Goal: Obtain resource: Obtain resource

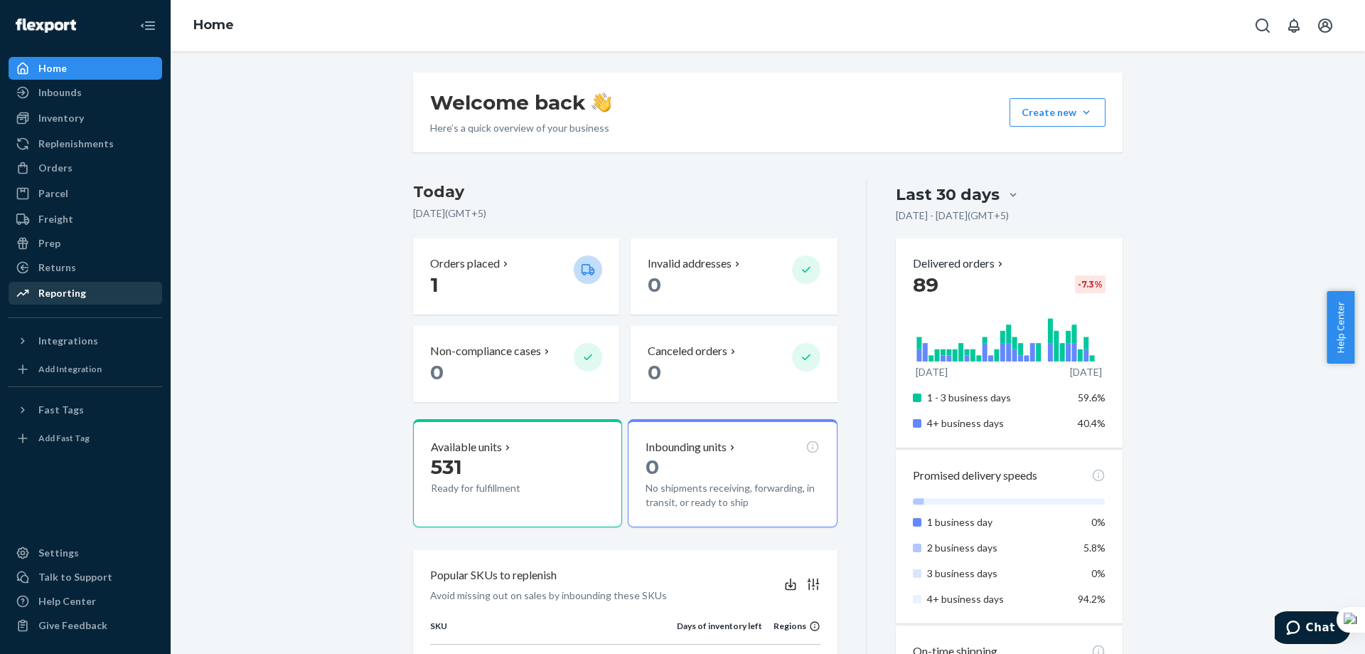
click at [75, 287] on div "Reporting" at bounding box center [62, 293] width 48 height 14
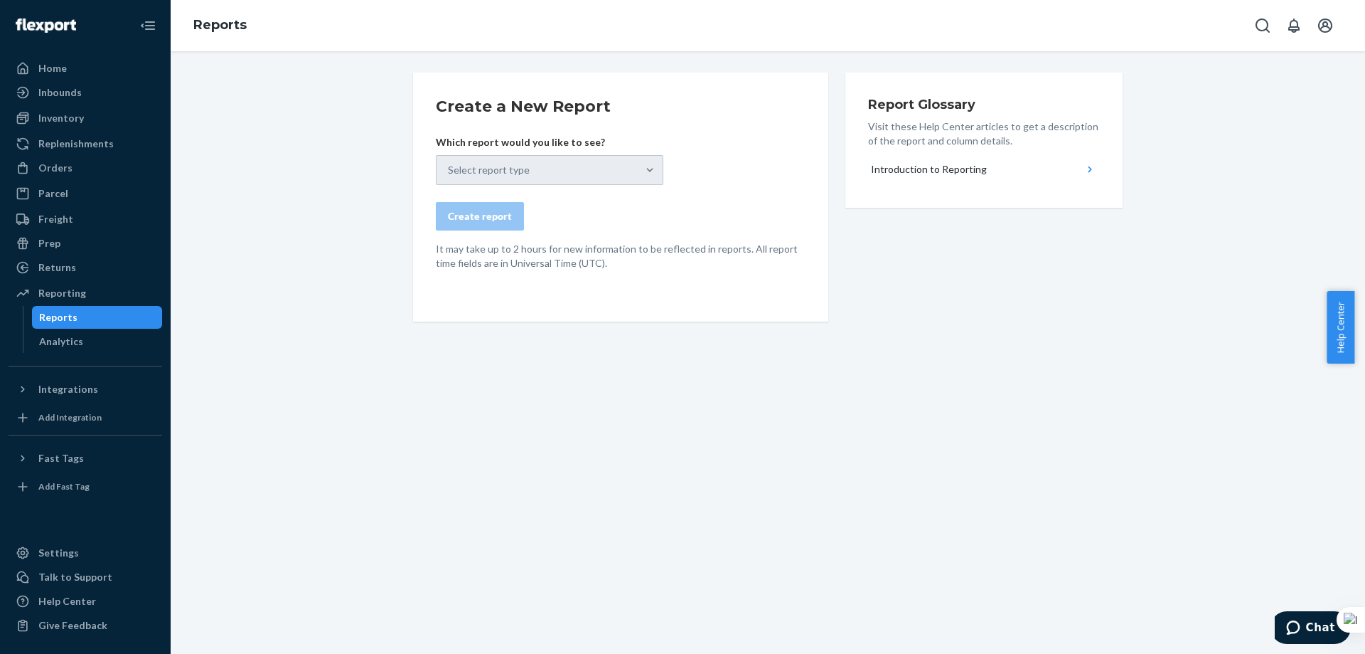
click at [553, 173] on div "Select report type" at bounding box center [550, 170] width 228 height 30
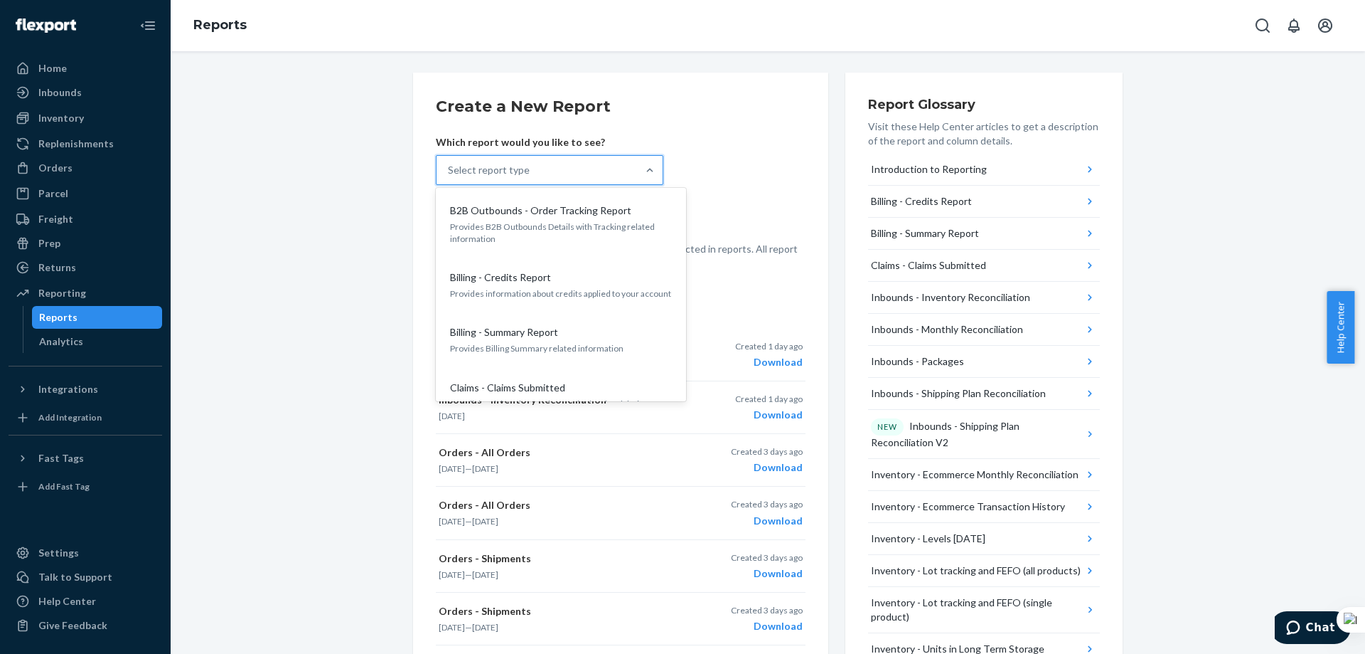
click at [587, 174] on div "Select report type" at bounding box center [537, 170] width 201 height 28
click at [449, 174] on input "option B2B Outbounds - Order Tracking Report focused, 1 of 29. 29 results avail…" at bounding box center [448, 170] width 1 height 14
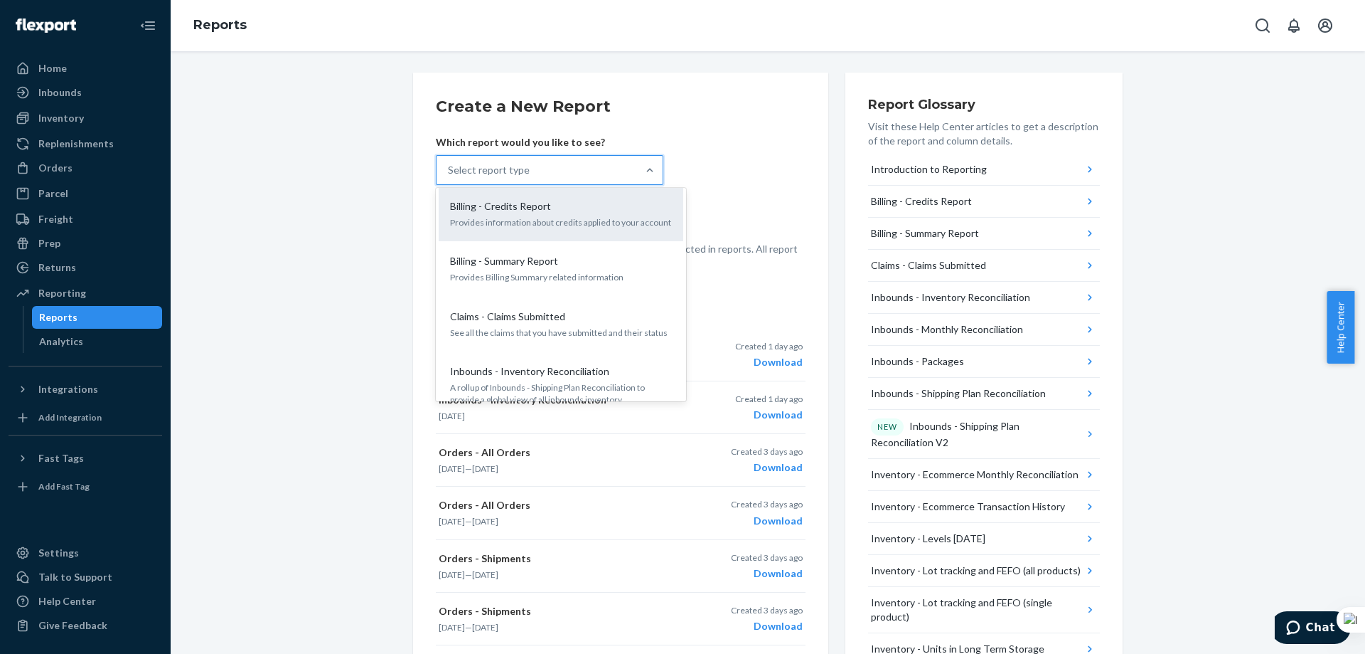
scroll to position [142, 0]
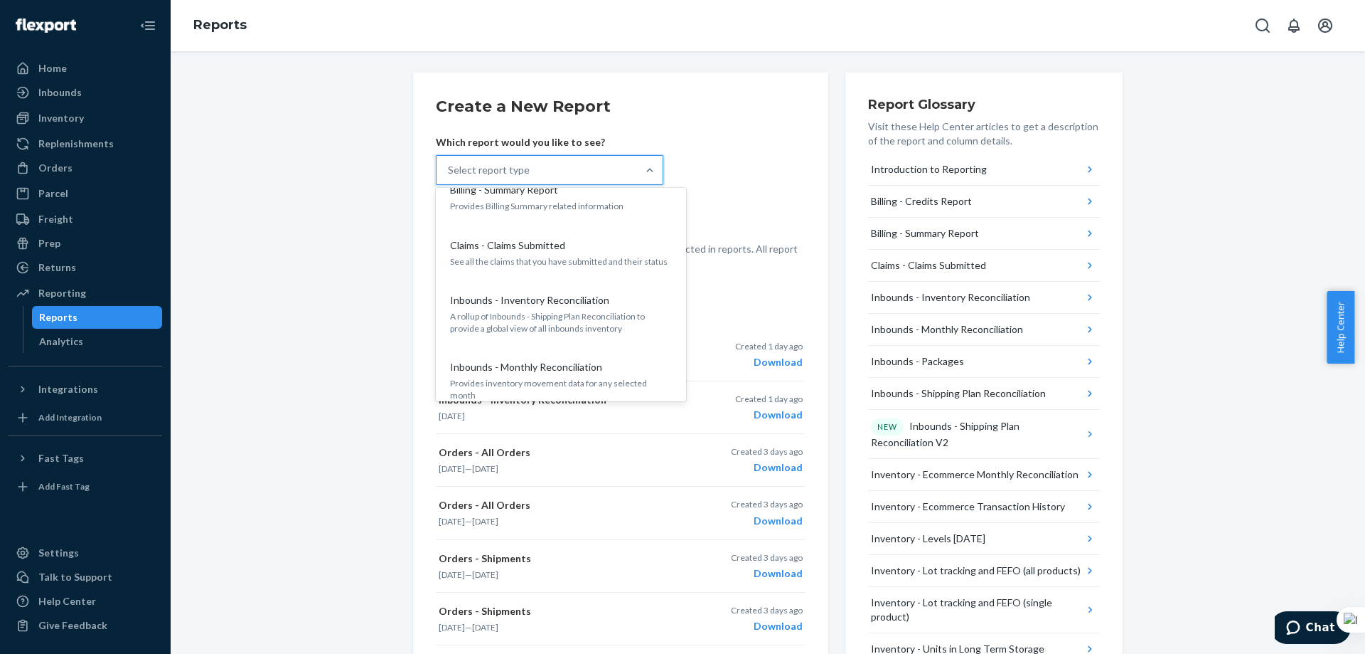
click at [581, 305] on p "Inbounds - Inventory Reconciliation" at bounding box center [529, 300] width 159 height 14
click at [449, 177] on input "option Inbounds - Inventory Reconciliation focused, 5 of 29. 29 results availab…" at bounding box center [448, 170] width 1 height 14
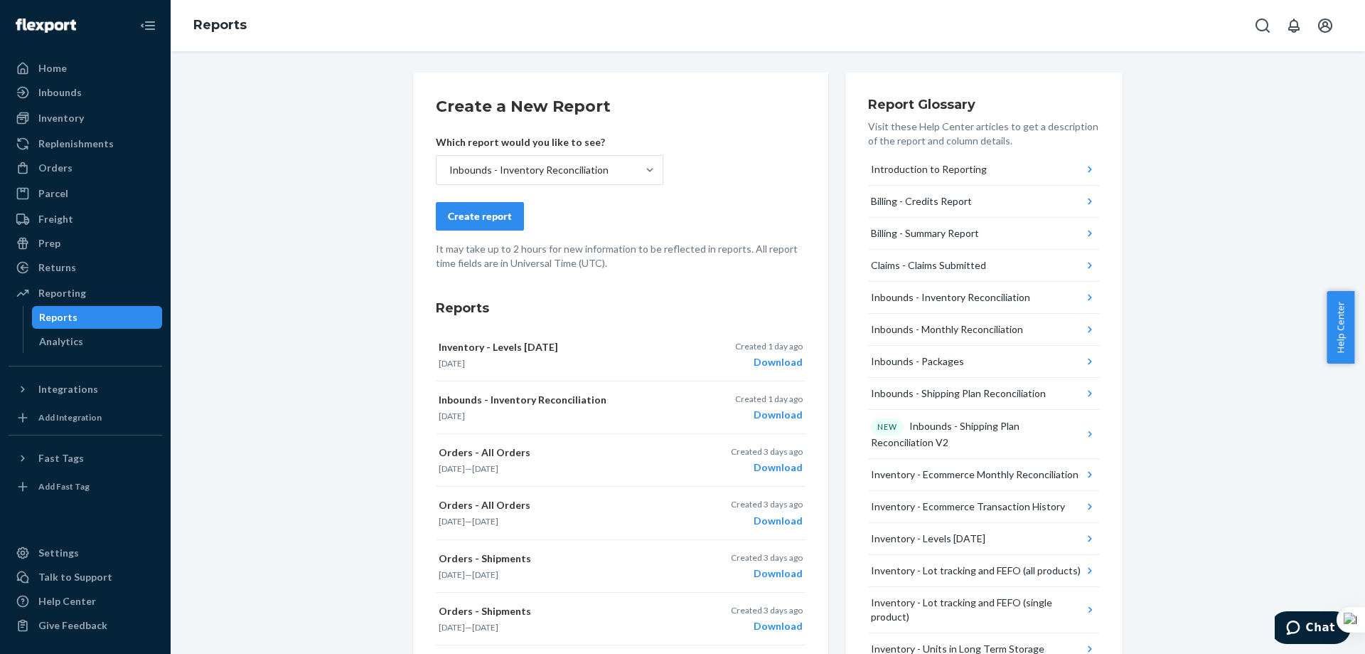
click at [493, 226] on button "Create report" at bounding box center [480, 216] width 88 height 28
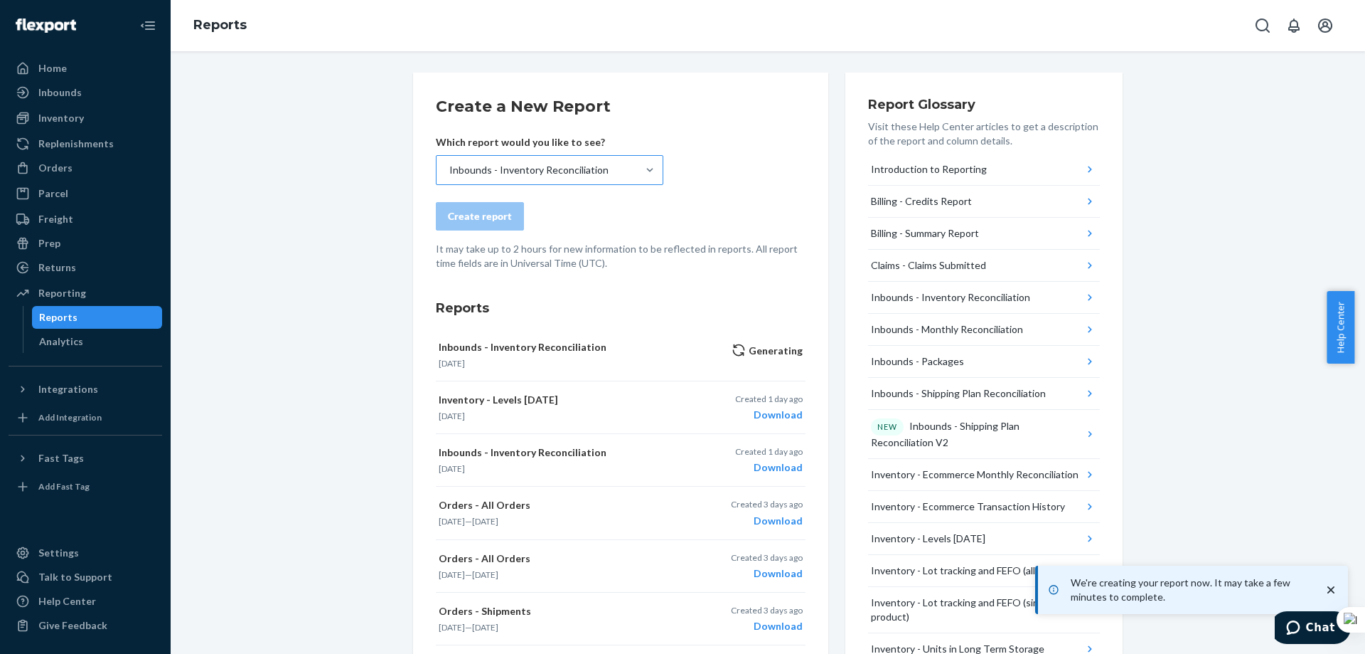
click at [590, 172] on div "Inbounds - Inventory Reconciliation" at bounding box center [528, 170] width 159 height 14
click at [449, 172] on input "Inbounds - Inventory Reconciliation" at bounding box center [448, 170] width 1 height 14
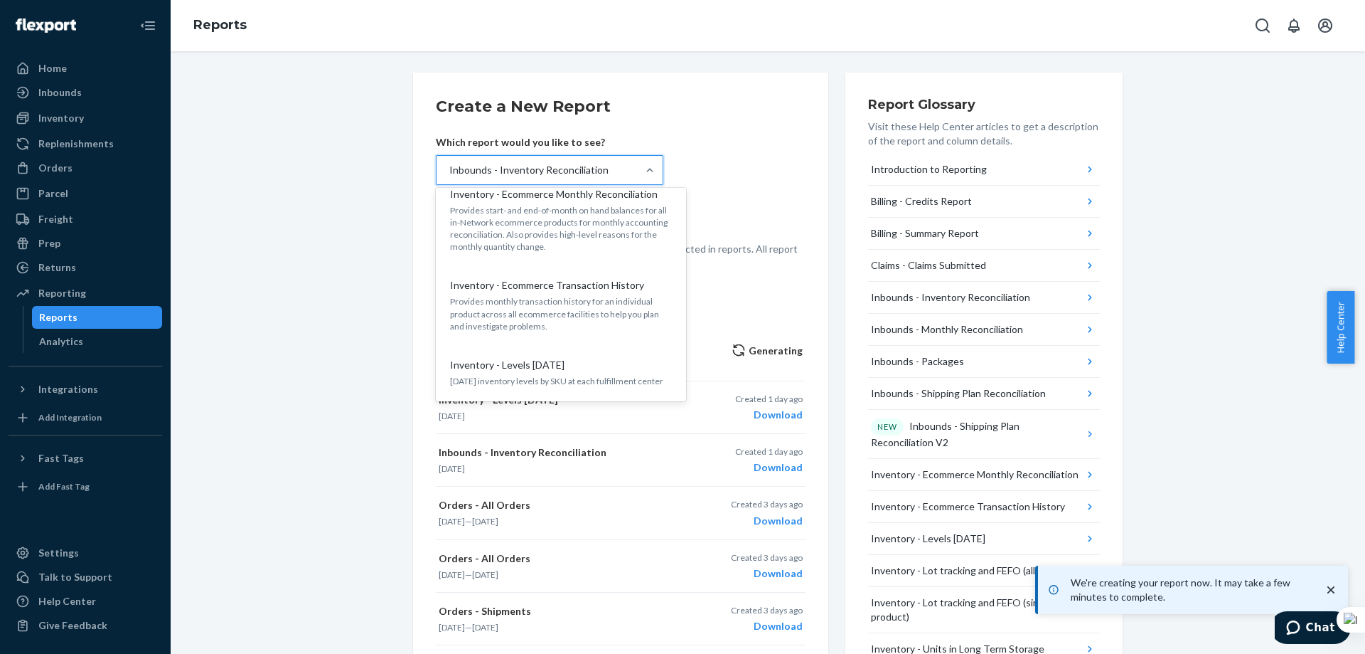
scroll to position [640, 0]
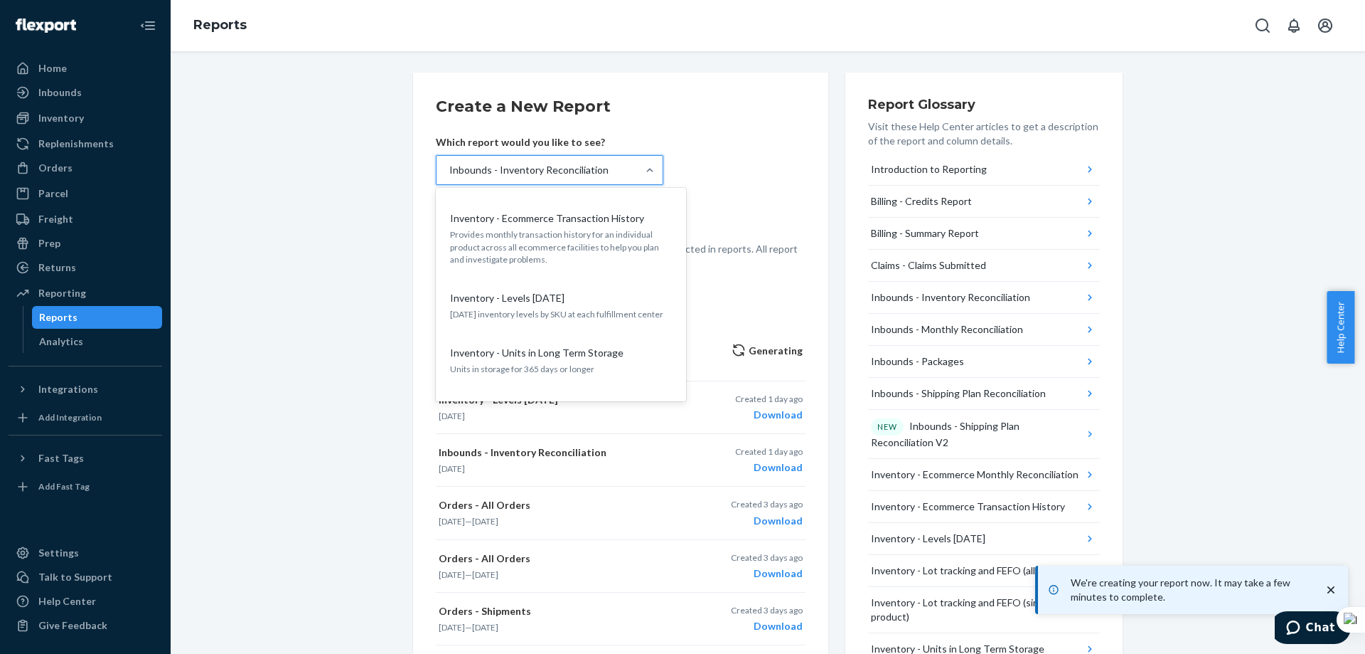
click at [563, 308] on p "[DATE] inventory levels by SKU at each fulfillment center" at bounding box center [561, 314] width 222 height 12
click at [449, 177] on input "option Inbounds - Inventory Reconciliation, selected. option Inventory - Levels…" at bounding box center [448, 170] width 1 height 14
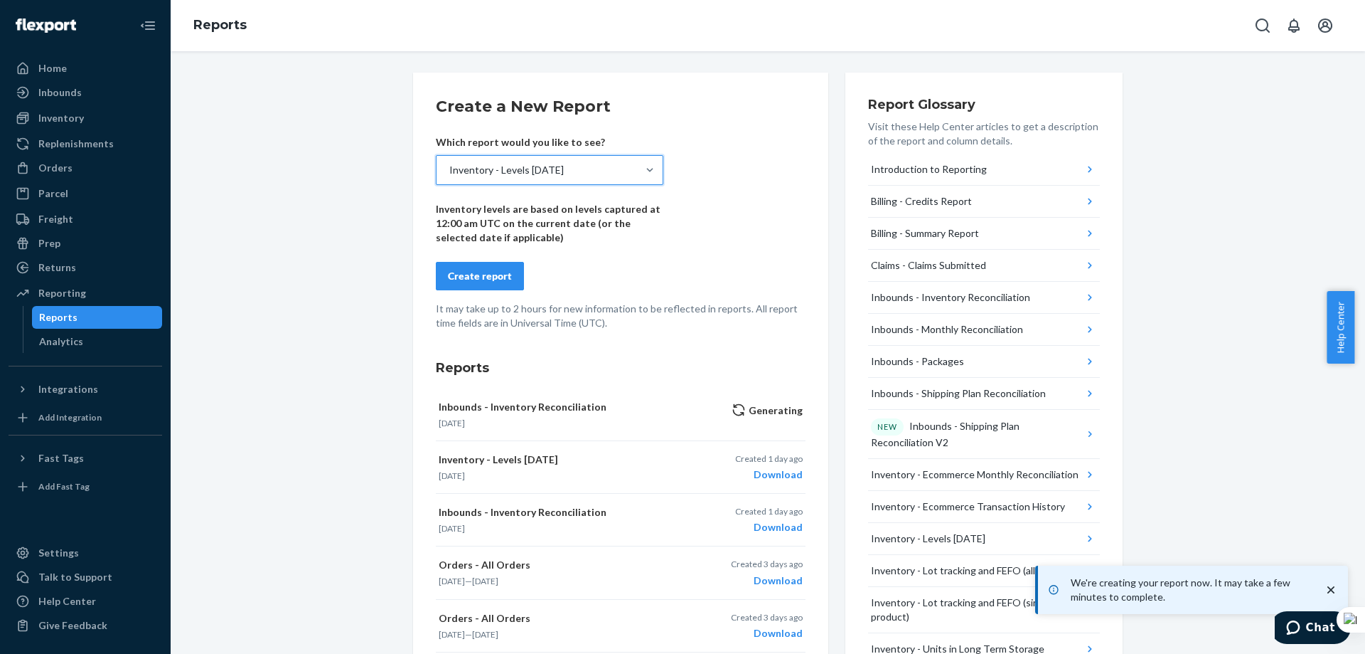
click at [481, 267] on button "Create report" at bounding box center [480, 276] width 88 height 28
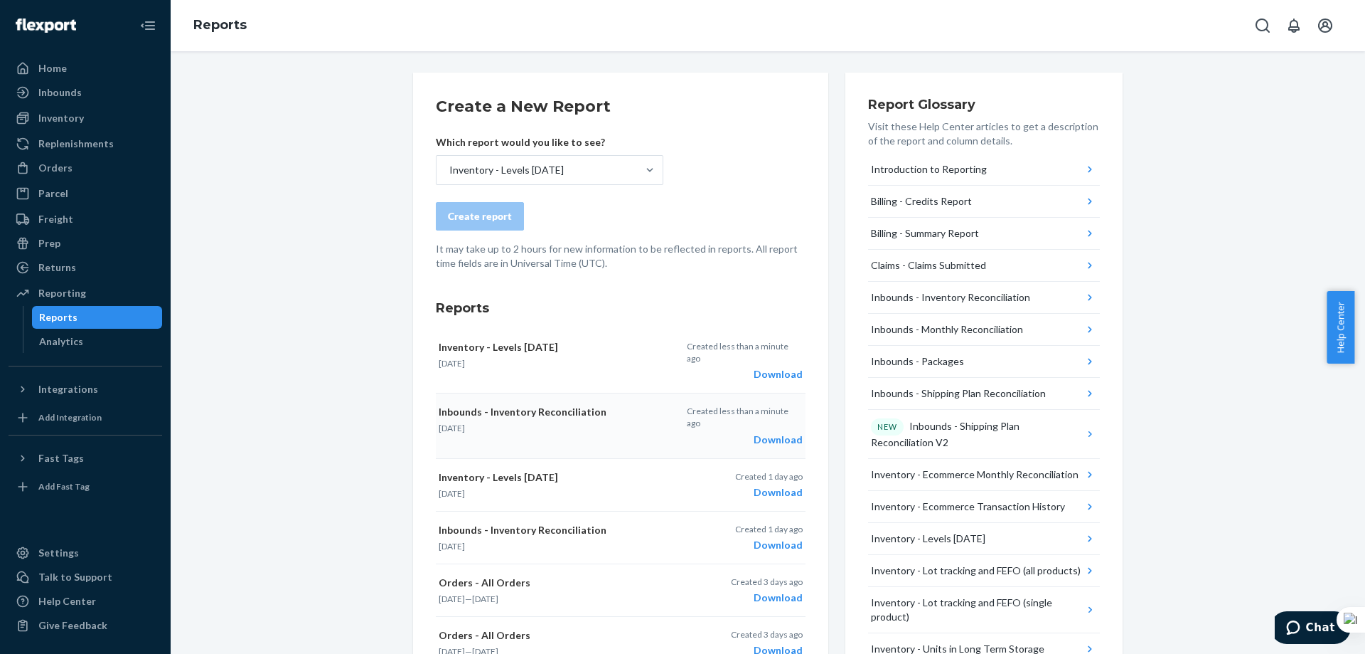
click at [778, 432] on div "Download" at bounding box center [745, 439] width 116 height 14
click at [768, 367] on div "Download" at bounding box center [745, 374] width 116 height 14
